Goal: Task Accomplishment & Management: Use online tool/utility

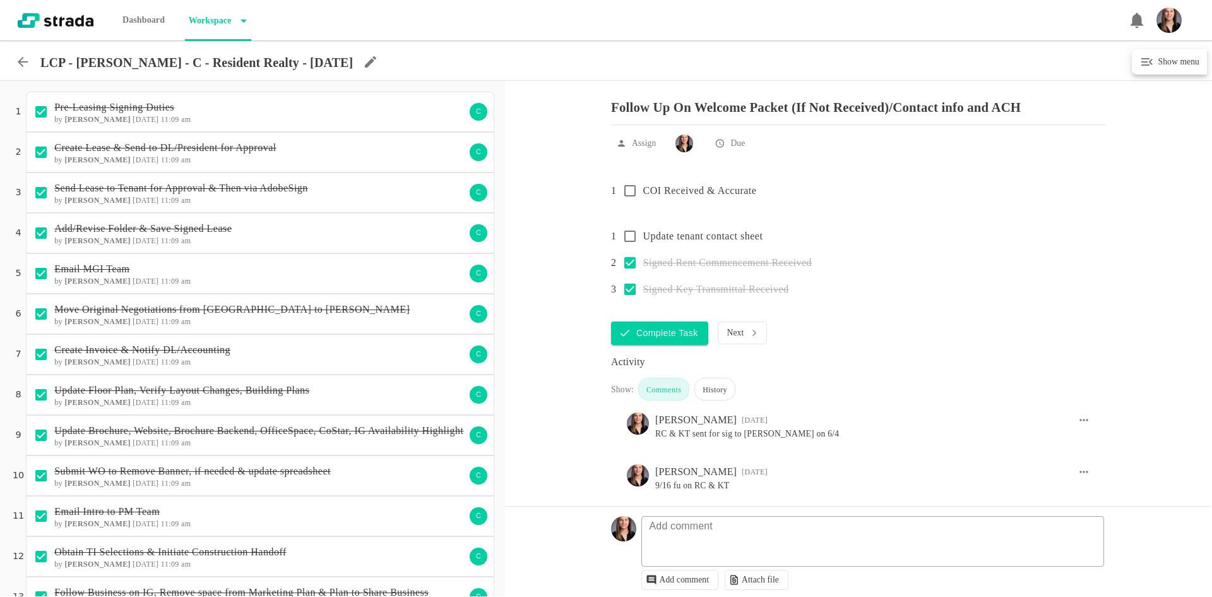
scroll to position [961, 0]
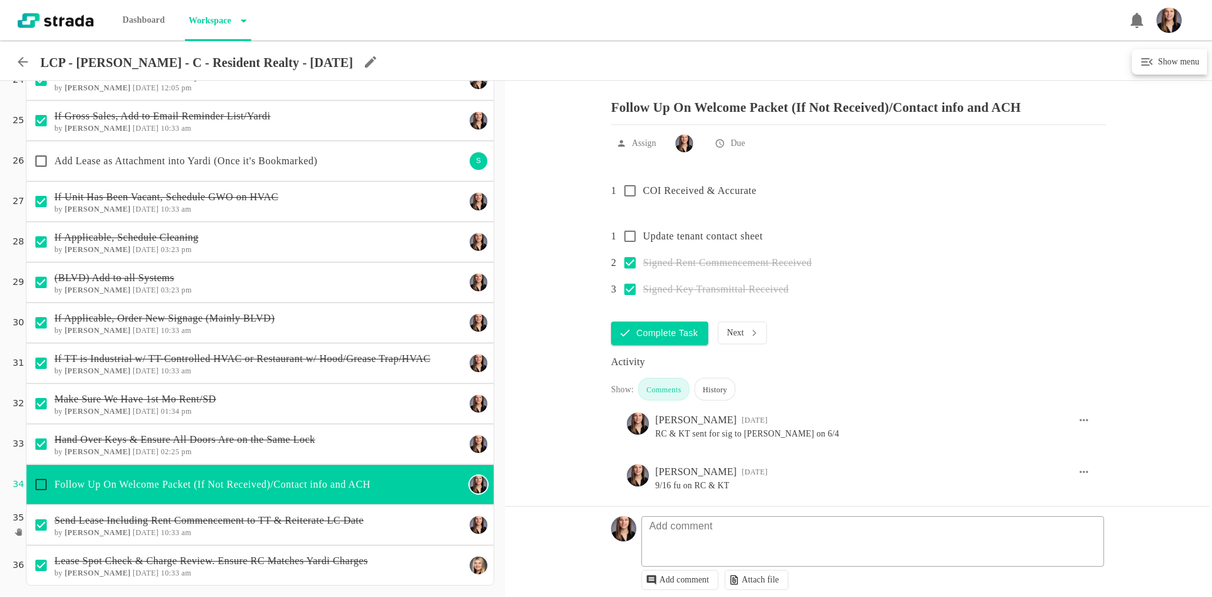
click at [9, 63] on div at bounding box center [22, 60] width 35 height 19
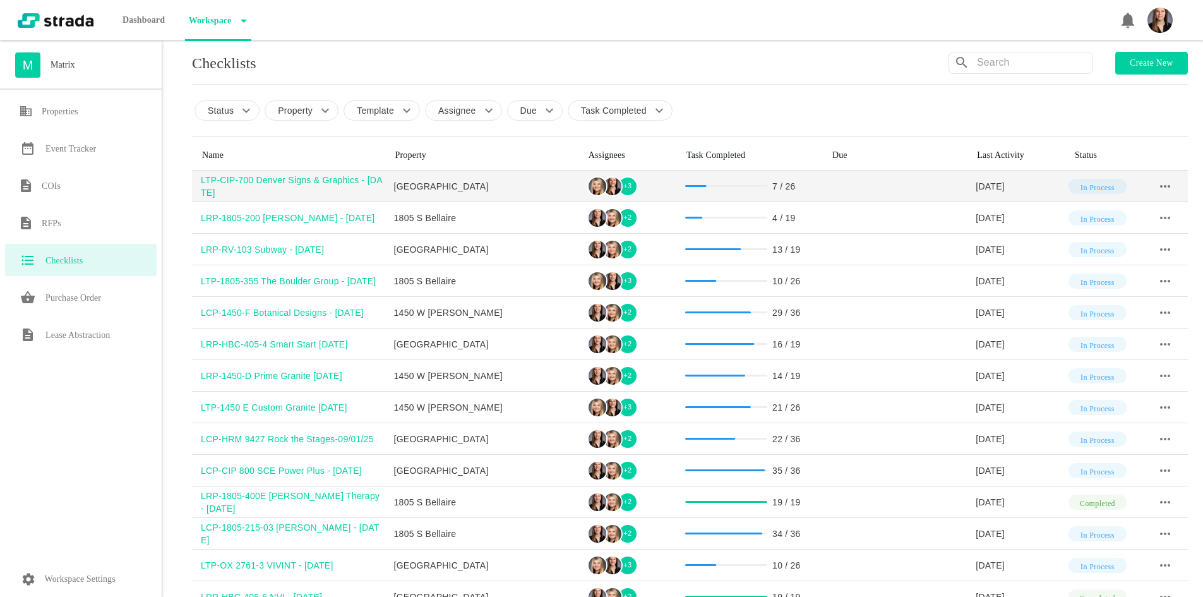
click at [345, 184] on div "LTP-CIP-700 Denver Signs & Graphics - [DATE]" at bounding box center [293, 186] width 184 height 25
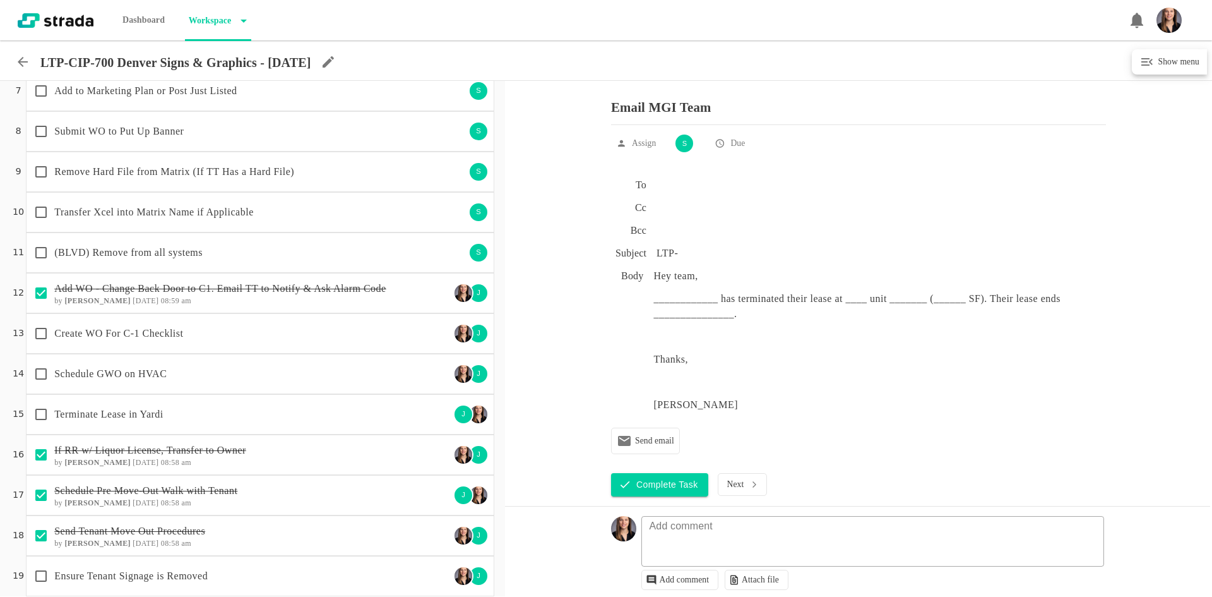
scroll to position [379, 0]
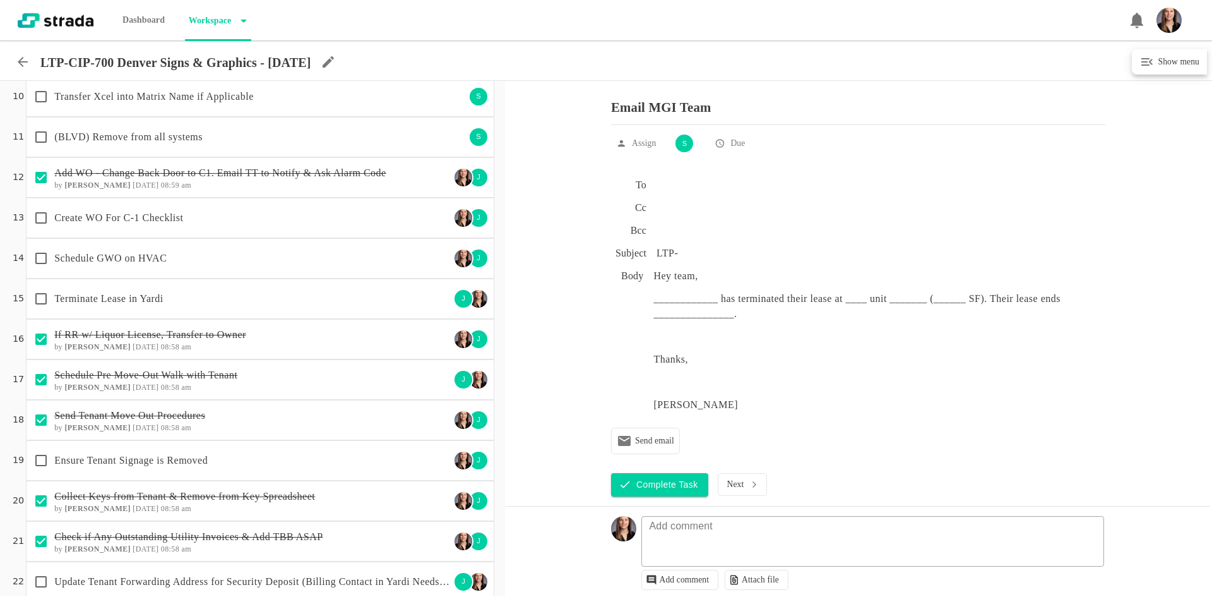
click at [224, 225] on p "Create WO For C-1 Checklist" at bounding box center [252, 217] width 396 height 15
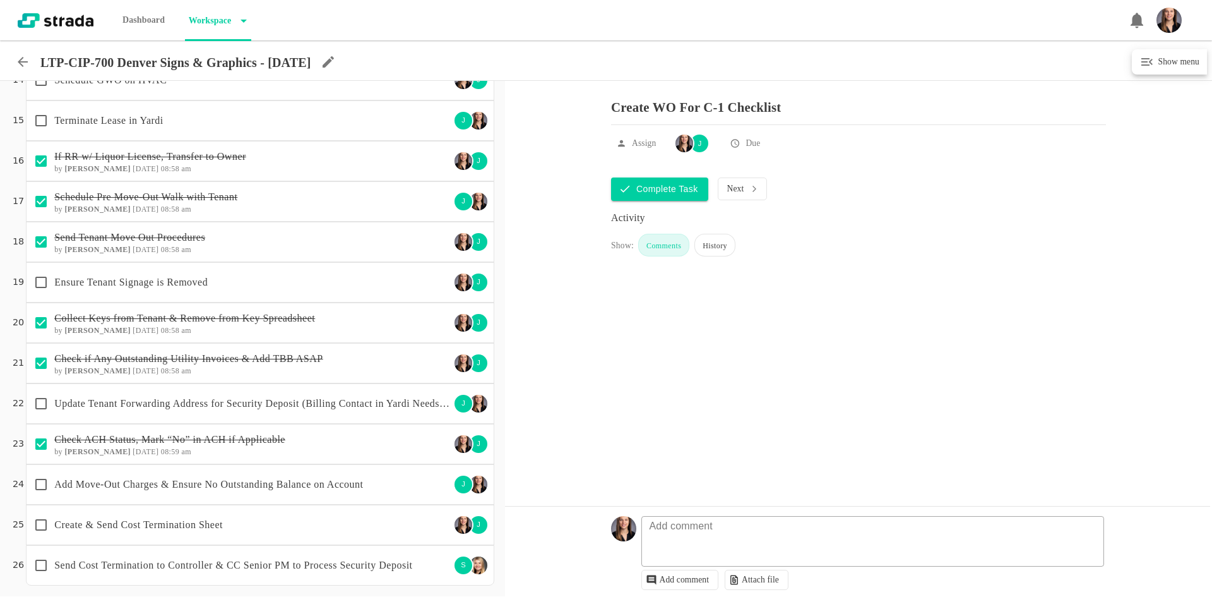
scroll to position [494, 0]
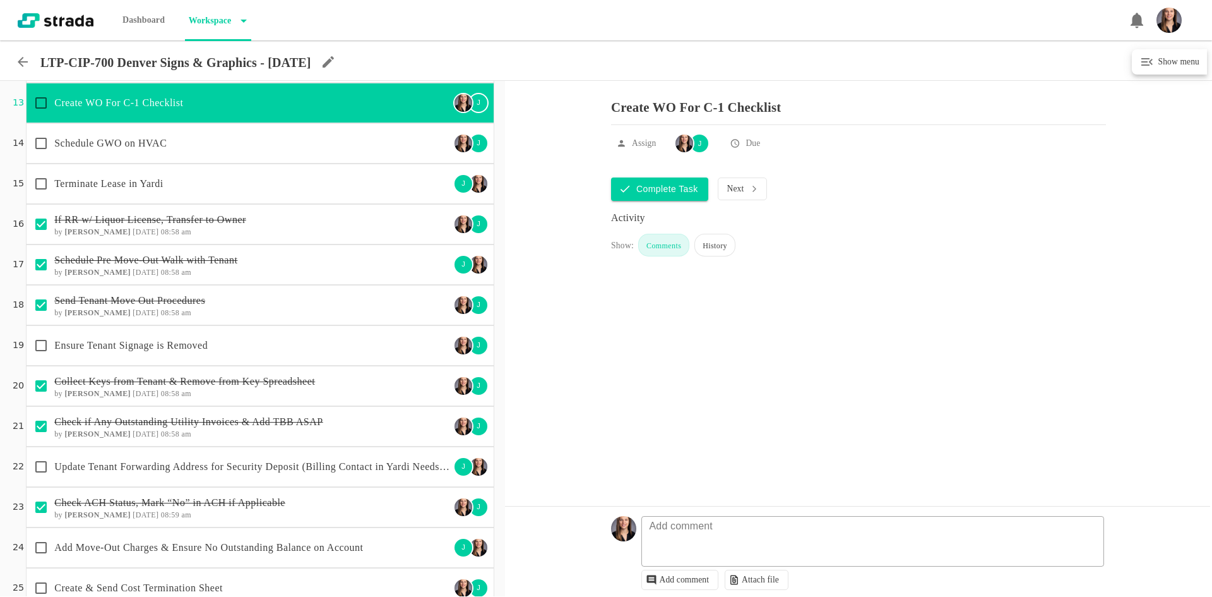
click at [325, 336] on div "Ensure Tenant Signage is Removed" at bounding box center [239, 345] width 422 height 27
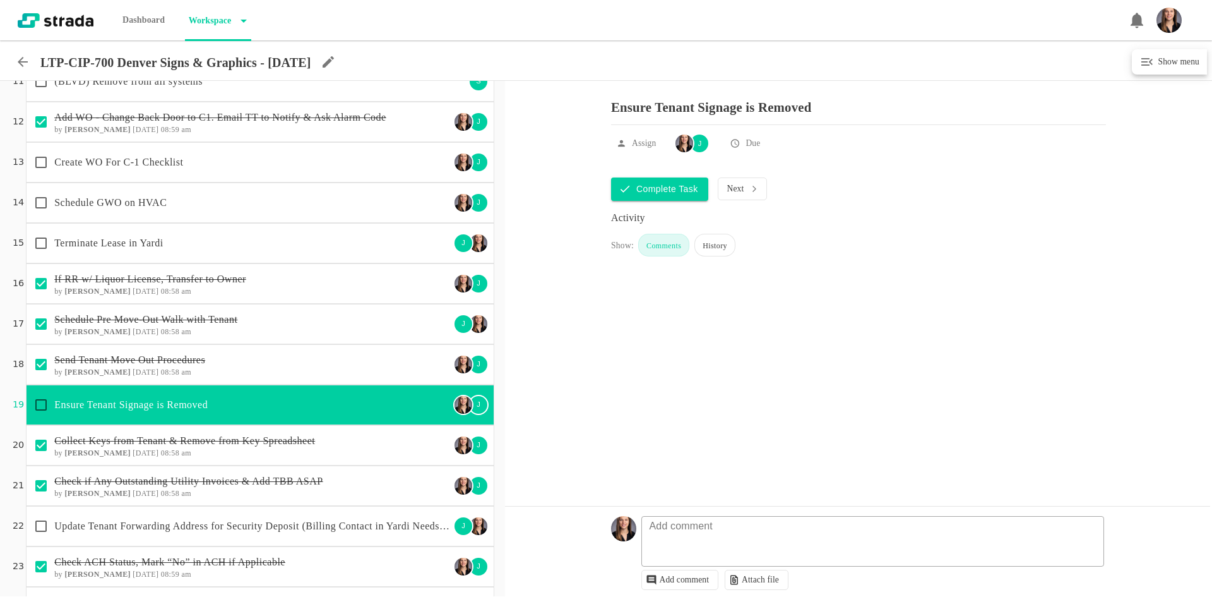
scroll to position [431, 0]
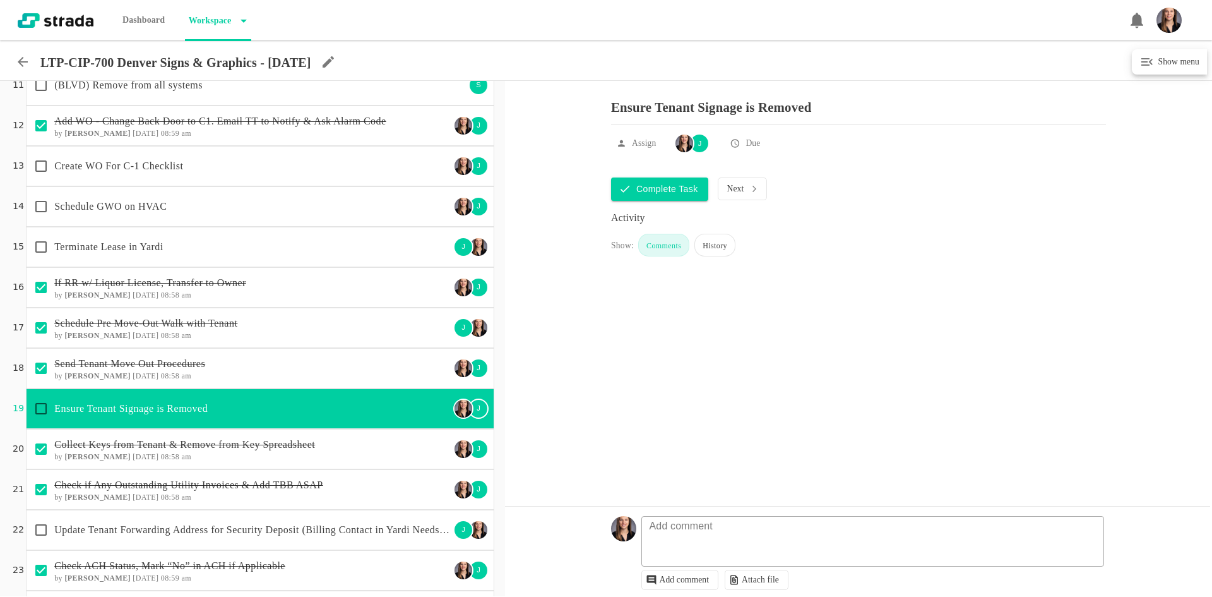
click at [314, 250] on p "Terminate Lease in Yardi" at bounding box center [252, 246] width 396 height 15
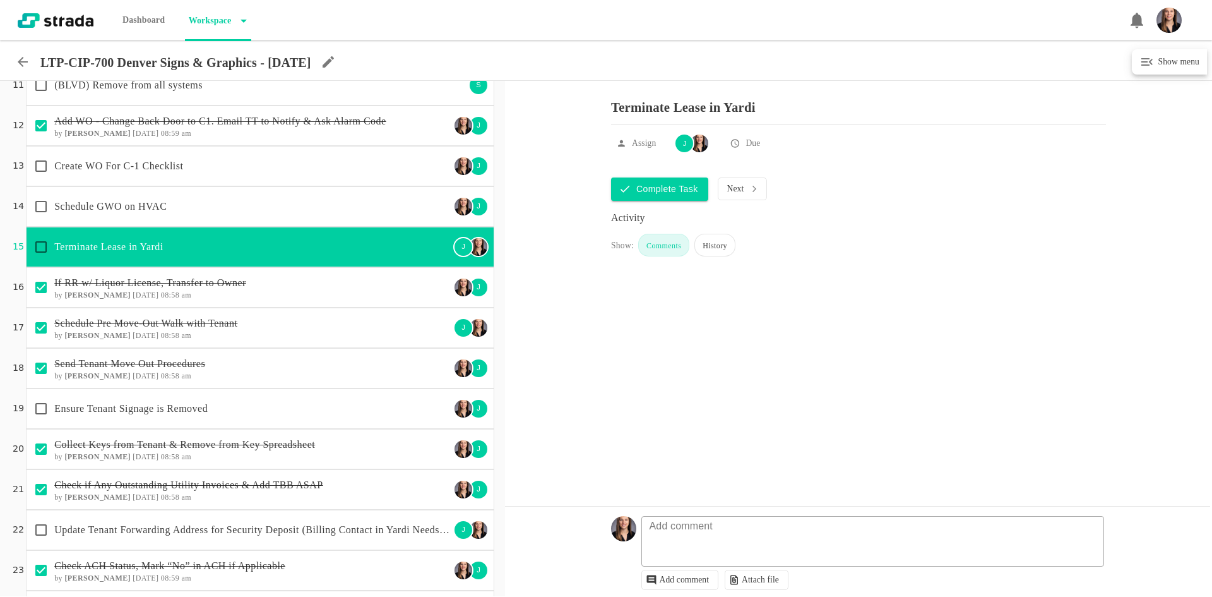
click at [21, 59] on icon at bounding box center [22, 61] width 15 height 15
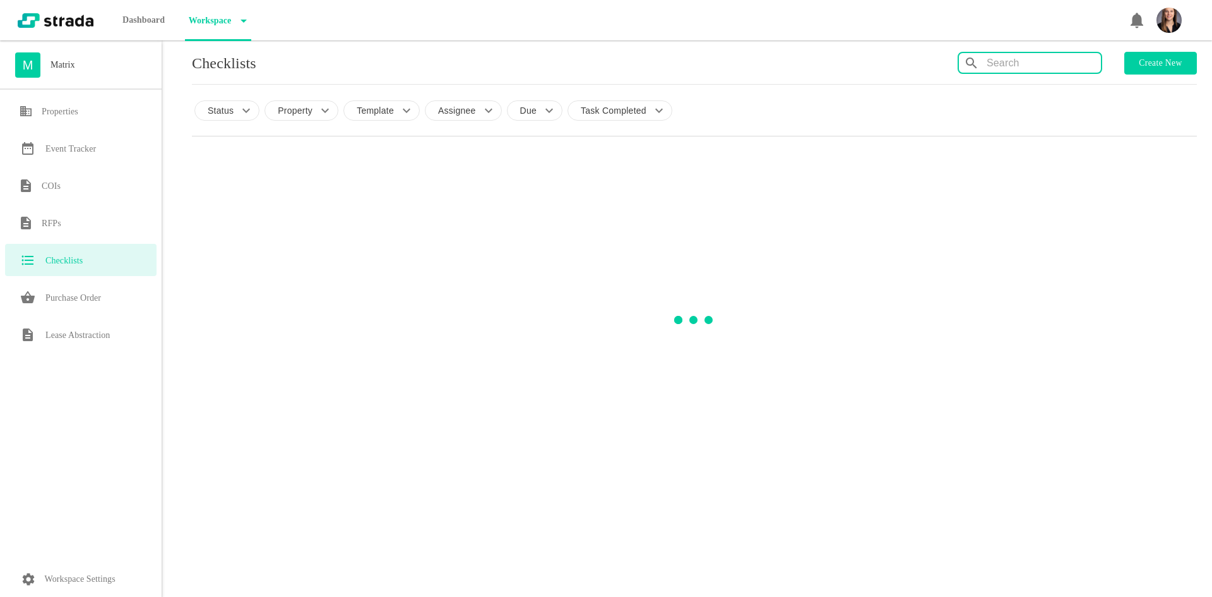
click at [1079, 53] on input "text" at bounding box center [1044, 63] width 114 height 20
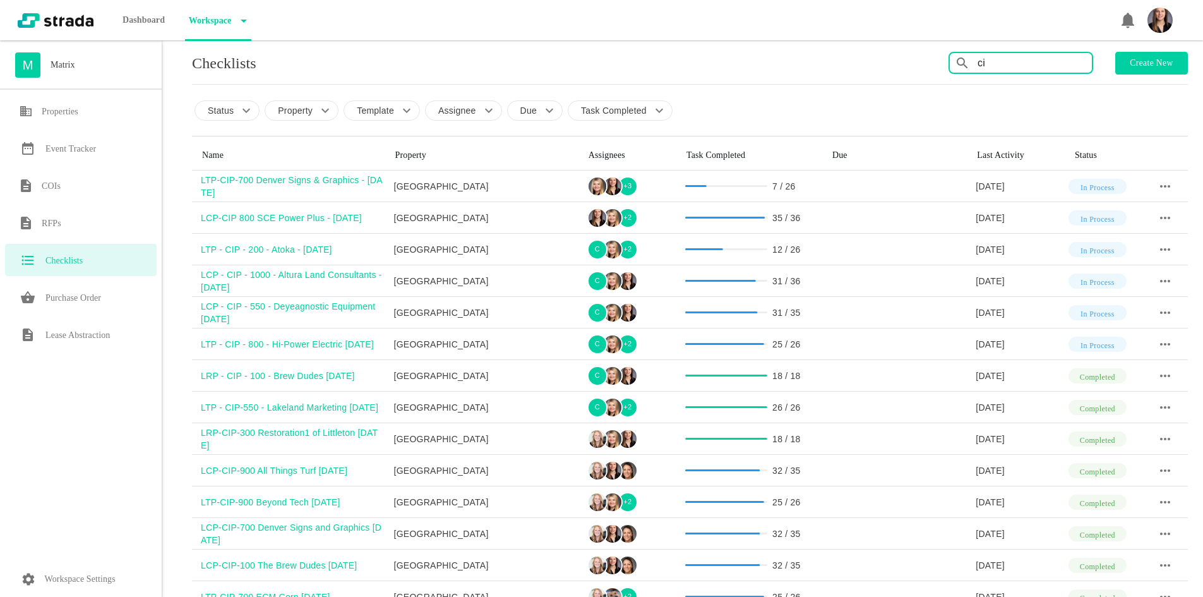
type input "c"
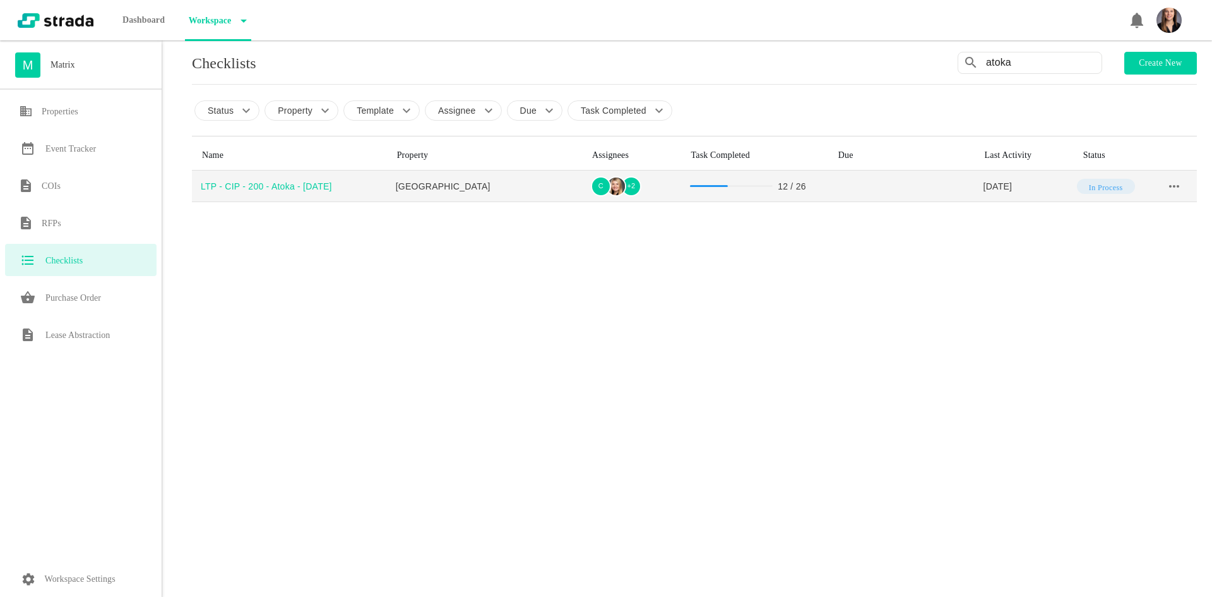
type input "atoka"
click at [283, 185] on div "LTP - CIP - 200 - Atoka - [DATE]" at bounding box center [294, 186] width 186 height 13
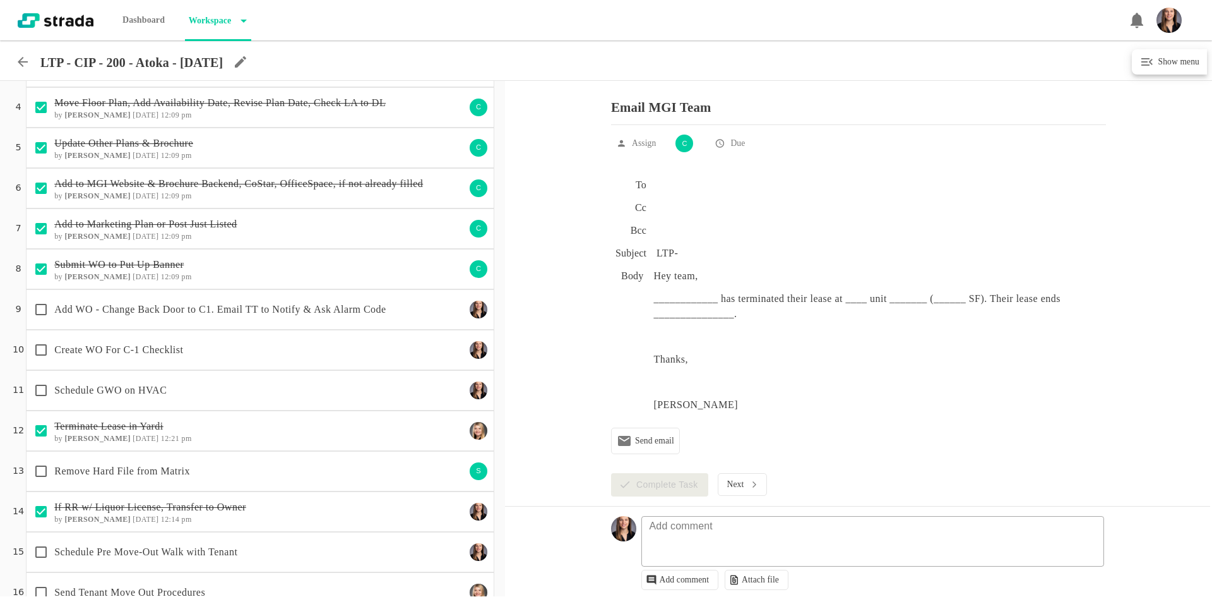
scroll to position [126, 0]
click at [301, 313] on p "Add WO - Change Back Door to C1. Email TT to Notify & Ask Alarm Code" at bounding box center [259, 308] width 411 height 15
